Goal: Communication & Community: Answer question/provide support

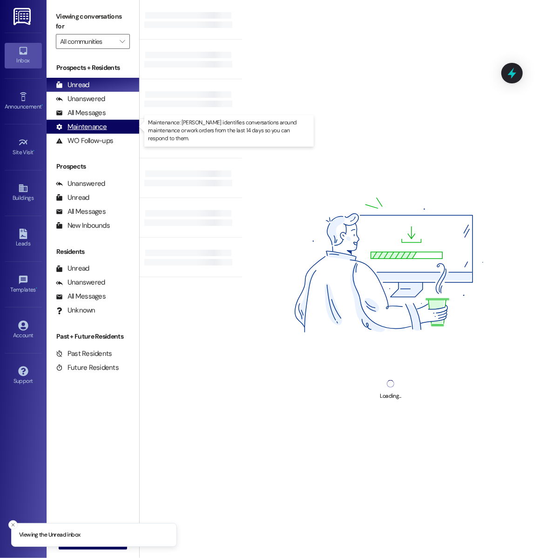
click at [89, 120] on div "Maintenance (undefined)" at bounding box center [93, 127] width 93 height 14
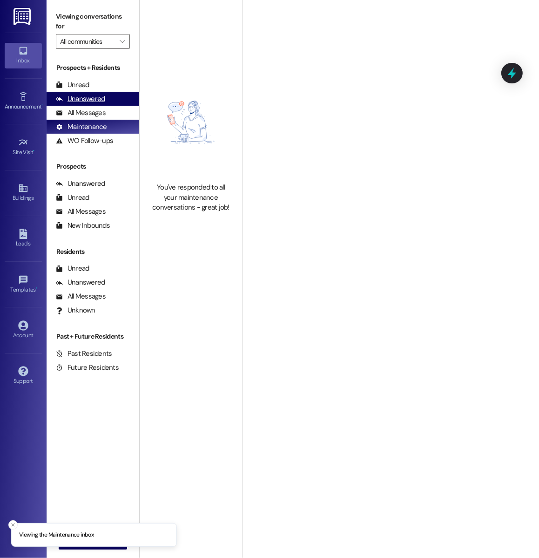
click at [91, 103] on div "Unanswered" at bounding box center [80, 99] width 49 height 10
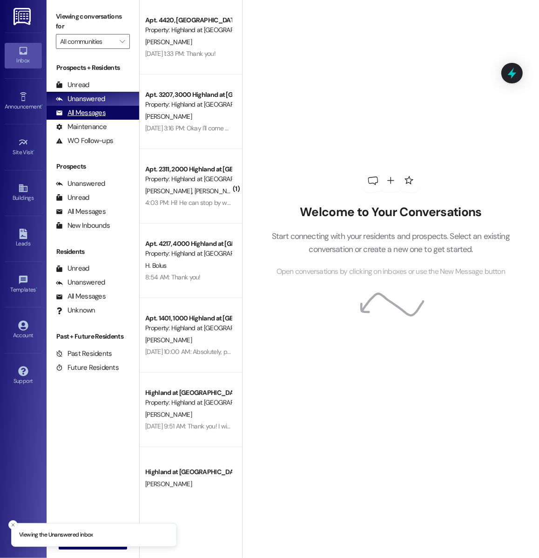
click at [92, 107] on div "All Messages (undefined)" at bounding box center [93, 113] width 93 height 14
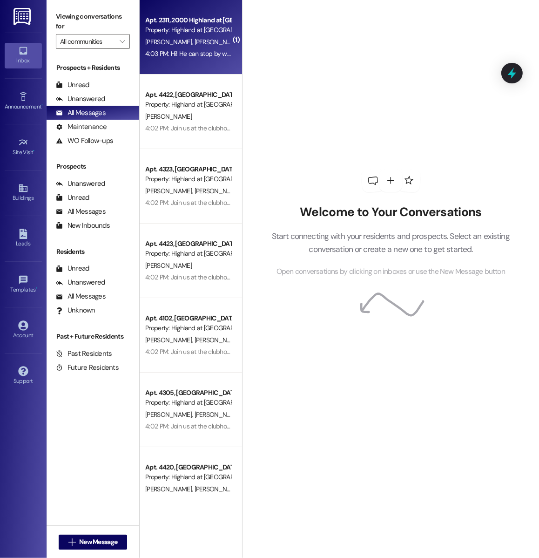
click at [195, 41] on span "[PERSON_NAME]" at bounding box center [218, 42] width 47 height 8
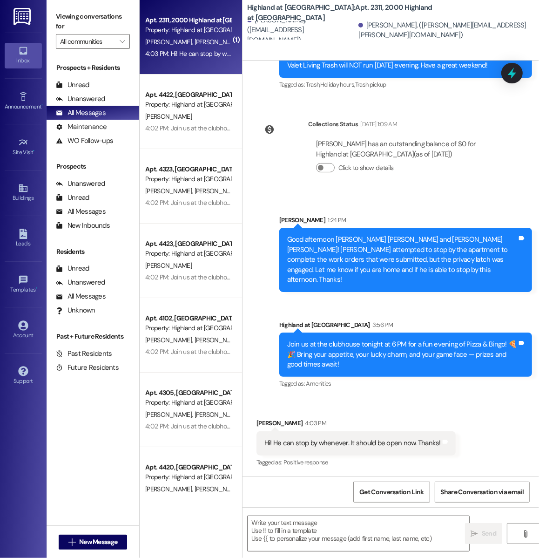
scroll to position [10456, 0]
click at [320, 545] on textarea at bounding box center [359, 533] width 222 height 35
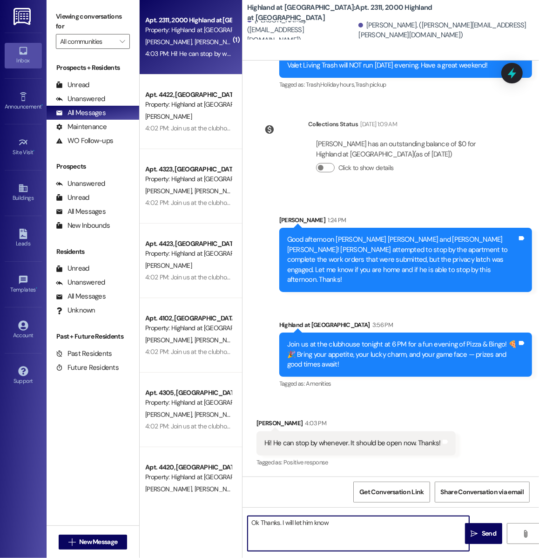
type textarea "Ok Thanks. I will let him know."
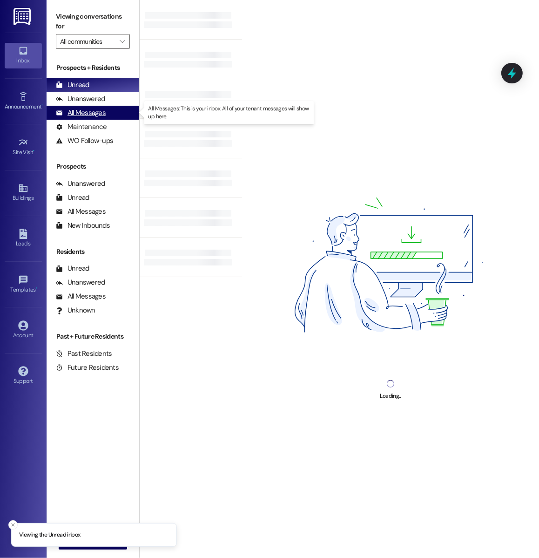
click at [102, 110] on div "All Messages" at bounding box center [81, 113] width 50 height 10
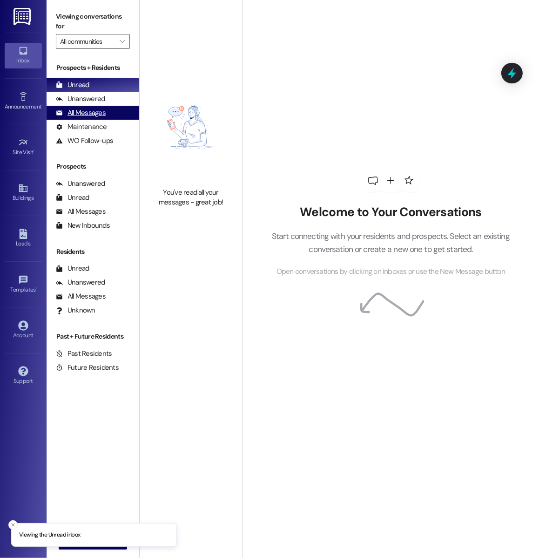
click at [123, 108] on div "All Messages (undefined)" at bounding box center [93, 113] width 93 height 14
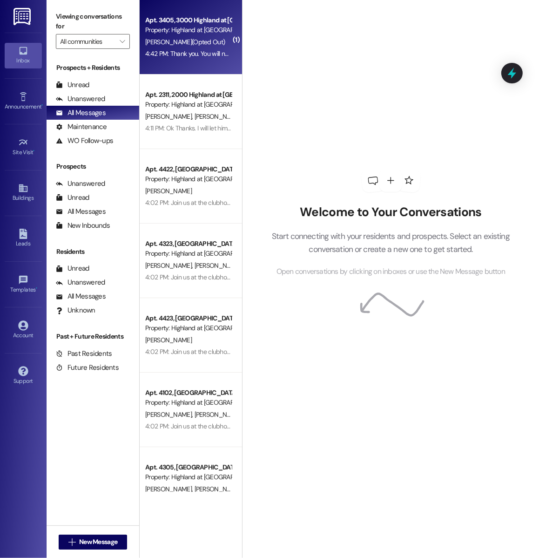
click at [164, 66] on div "Apt. 3405, 3000 Highland at Spring Hill Property: Highland at Spring Hill K. Be…" at bounding box center [191, 37] width 102 height 75
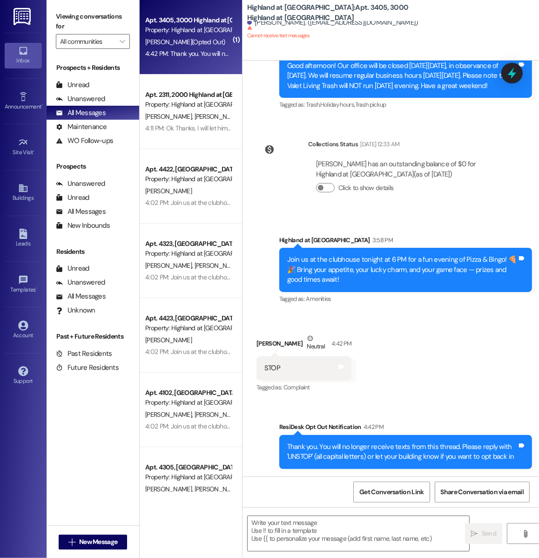
scroll to position [11145, 0]
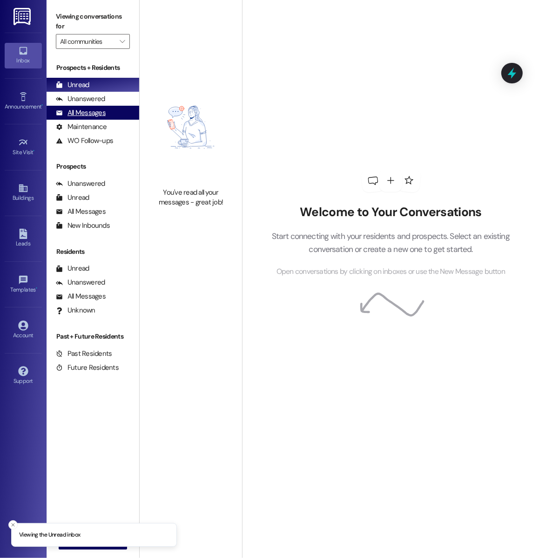
click at [106, 116] on div "All Messages (undefined)" at bounding box center [93, 113] width 93 height 14
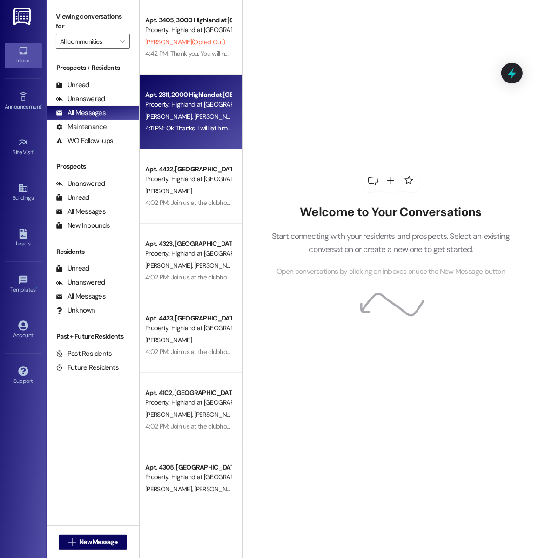
click at [210, 94] on div "Apt. 2311, 2000 Highland at [GEOGRAPHIC_DATA]" at bounding box center [188, 95] width 86 height 10
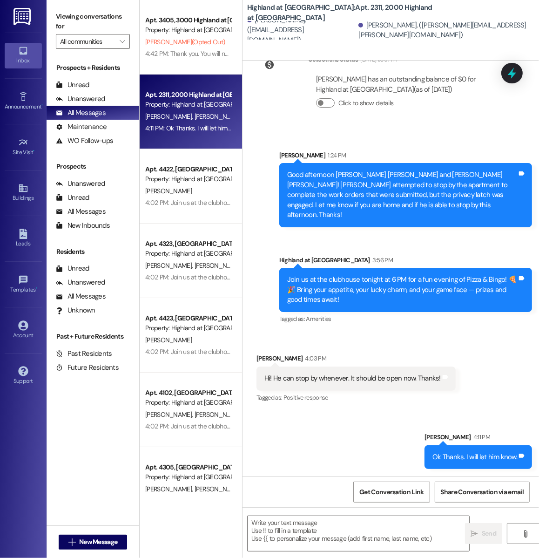
scroll to position [10522, 0]
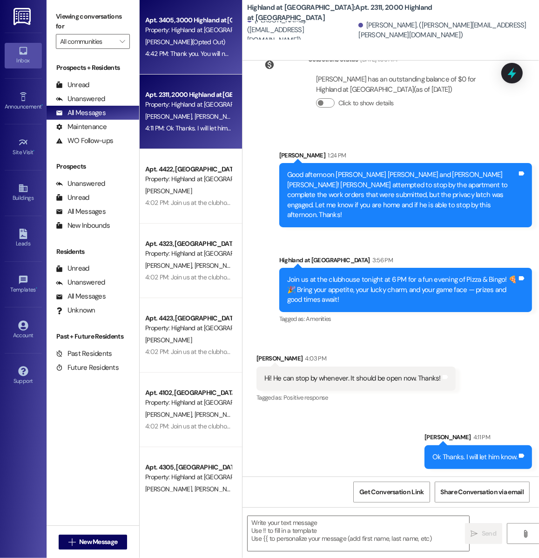
click at [159, 36] on div "[PERSON_NAME] (Opted Out)" at bounding box center [188, 42] width 88 height 12
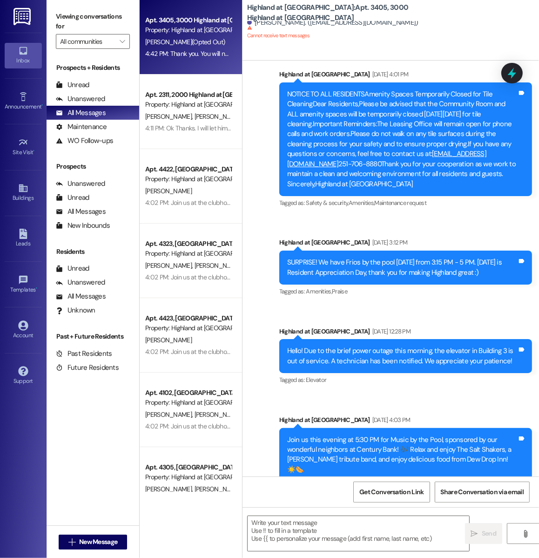
scroll to position [11145, 0]
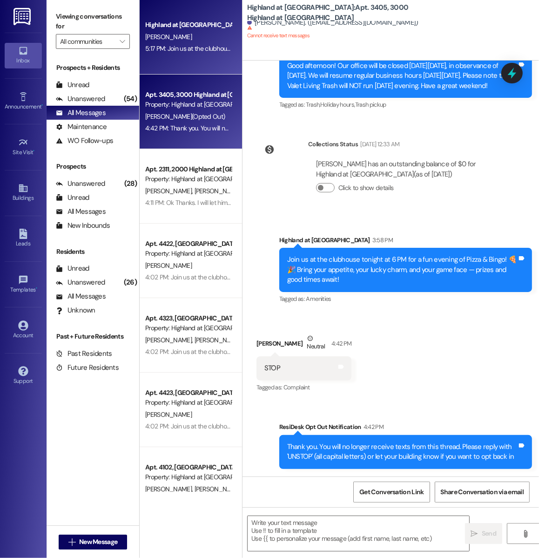
click at [194, 10] on div "Highland at [GEOGRAPHIC_DATA] [PERSON_NAME] 5:17 PM: [PERSON_NAME] us at the cl…" at bounding box center [191, 37] width 102 height 75
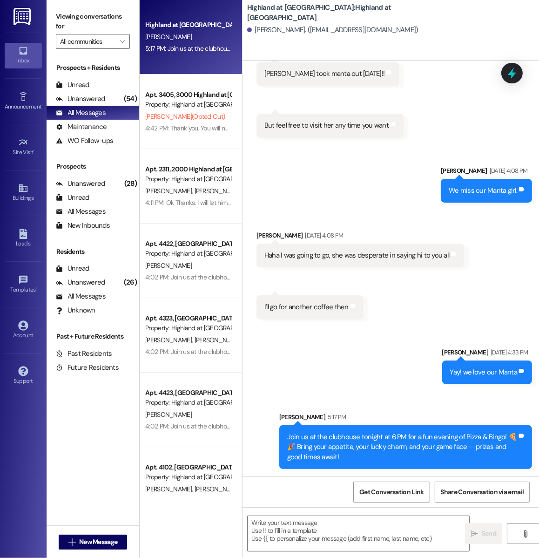
scroll to position [464, 0]
